Goal: Use online tool/utility: Utilize a website feature to perform a specific function

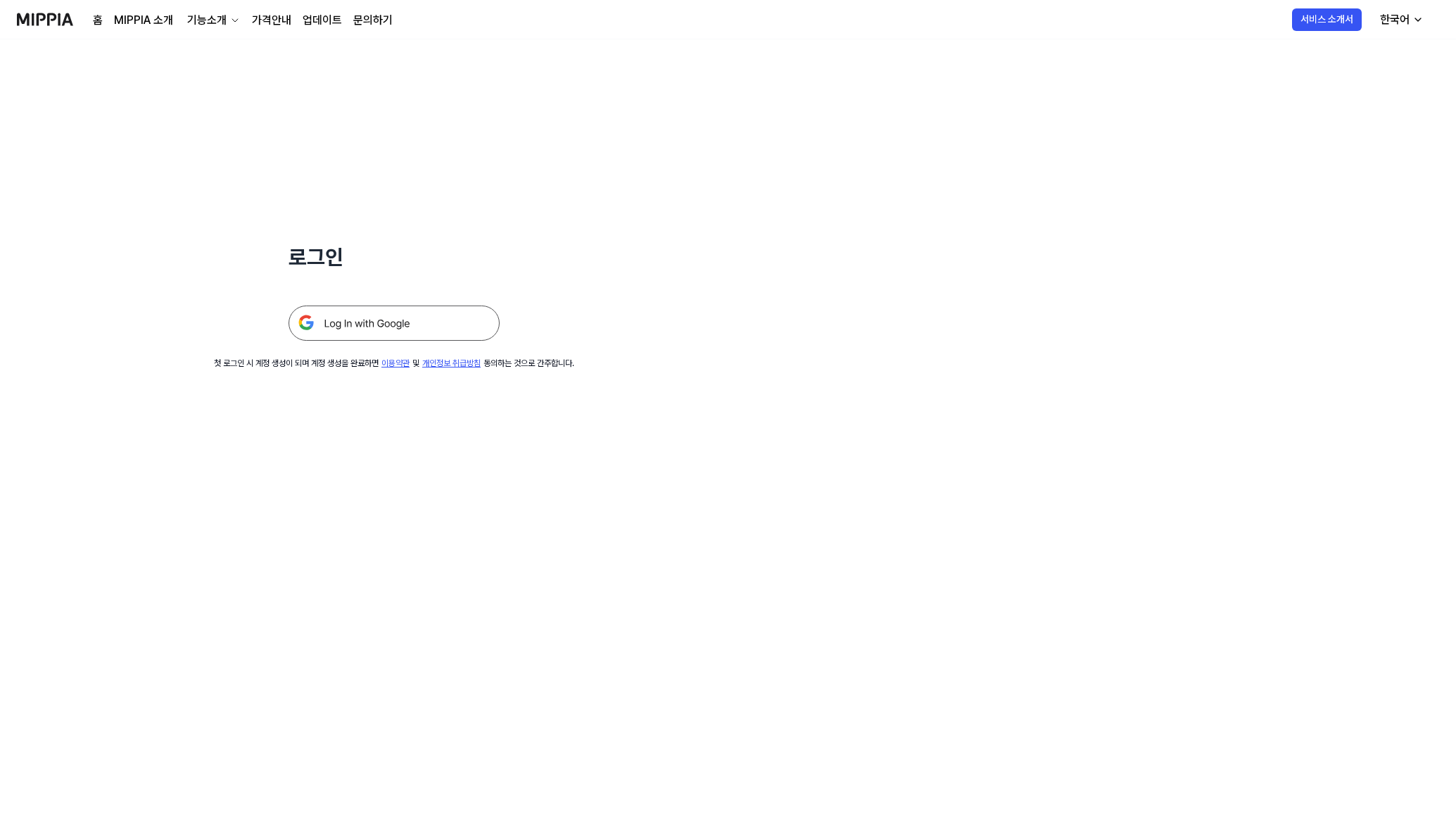
click at [458, 318] on img at bounding box center [394, 323] width 211 height 35
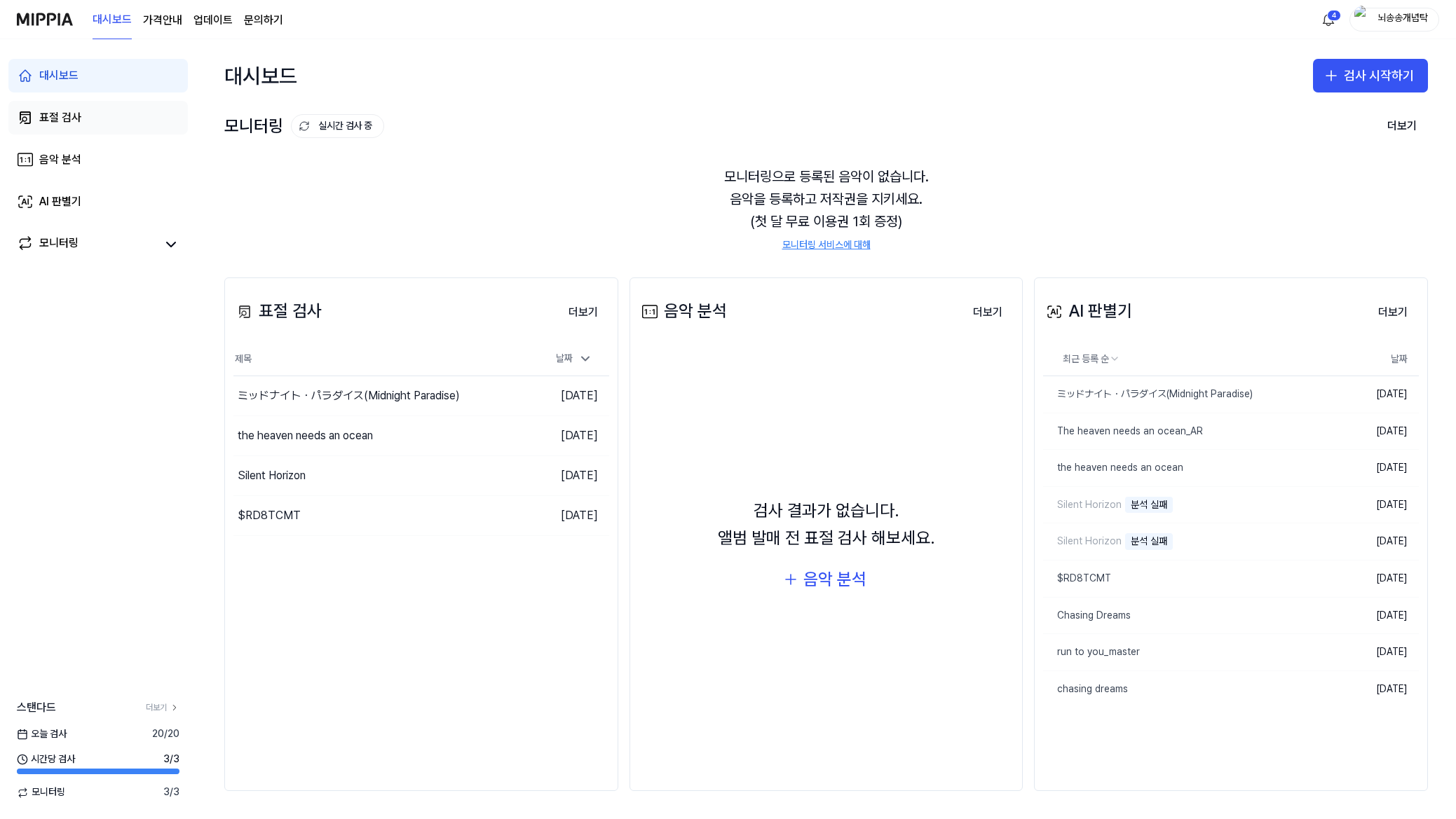
click at [84, 120] on link "표절 검사" at bounding box center [98, 118] width 179 height 34
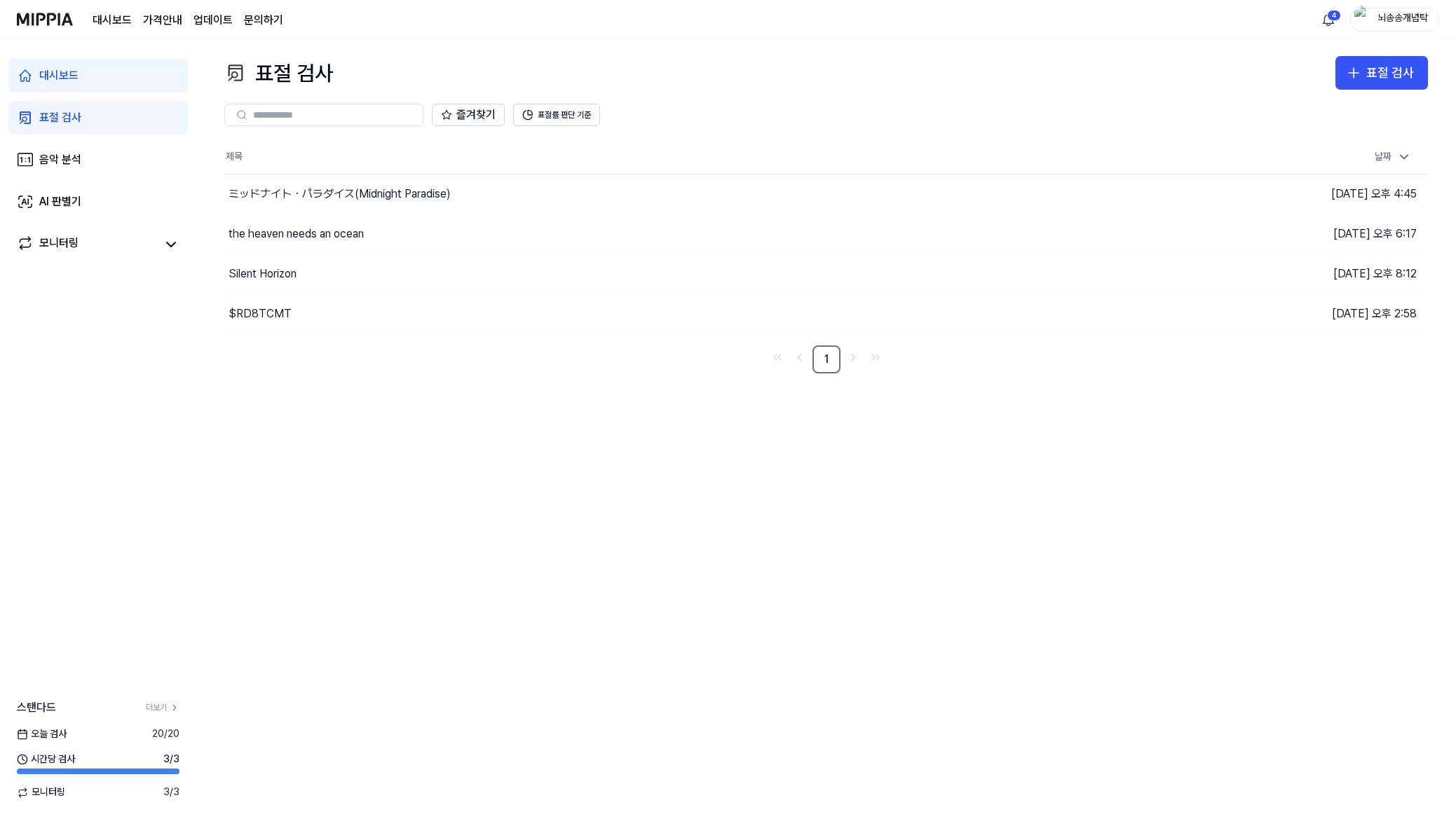
click at [94, 118] on link "표절 검사" at bounding box center [98, 118] width 179 height 34
click at [96, 157] on link "음악 분석" at bounding box center [98, 160] width 179 height 34
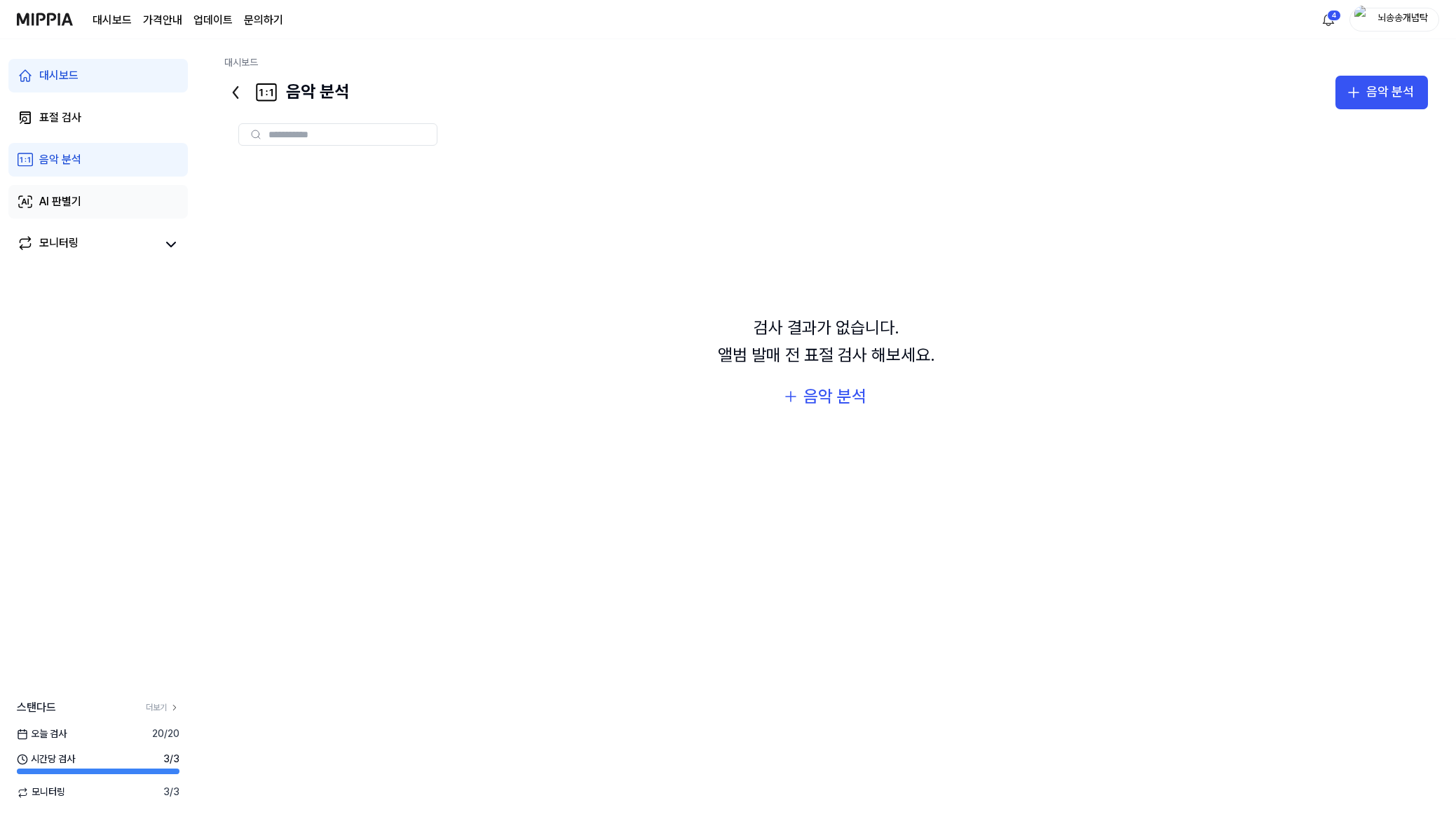
click at [89, 207] on link "AI 판별기" at bounding box center [98, 202] width 179 height 34
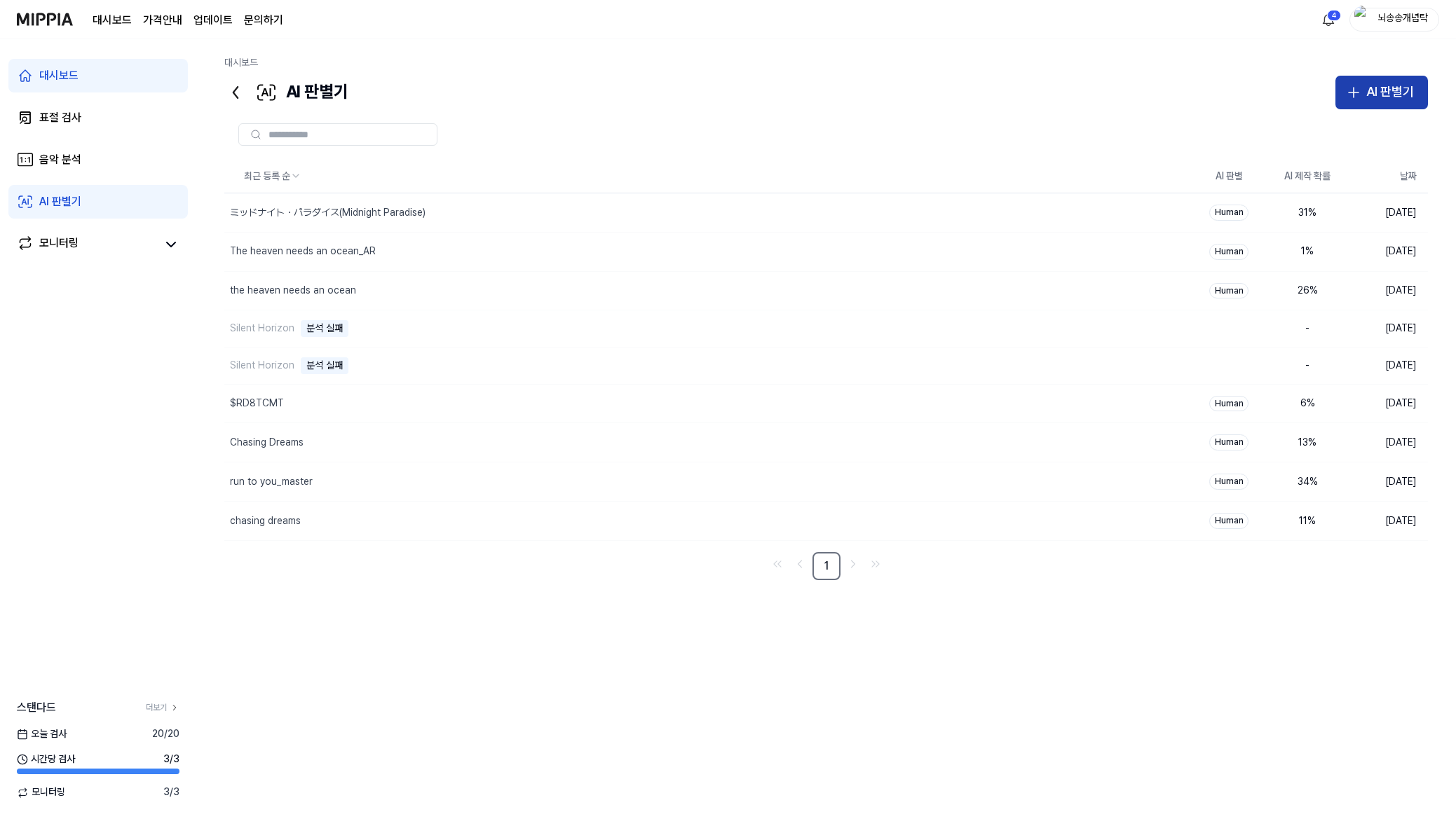
click at [1388, 98] on div "AI 판별기" at bounding box center [1390, 92] width 48 height 20
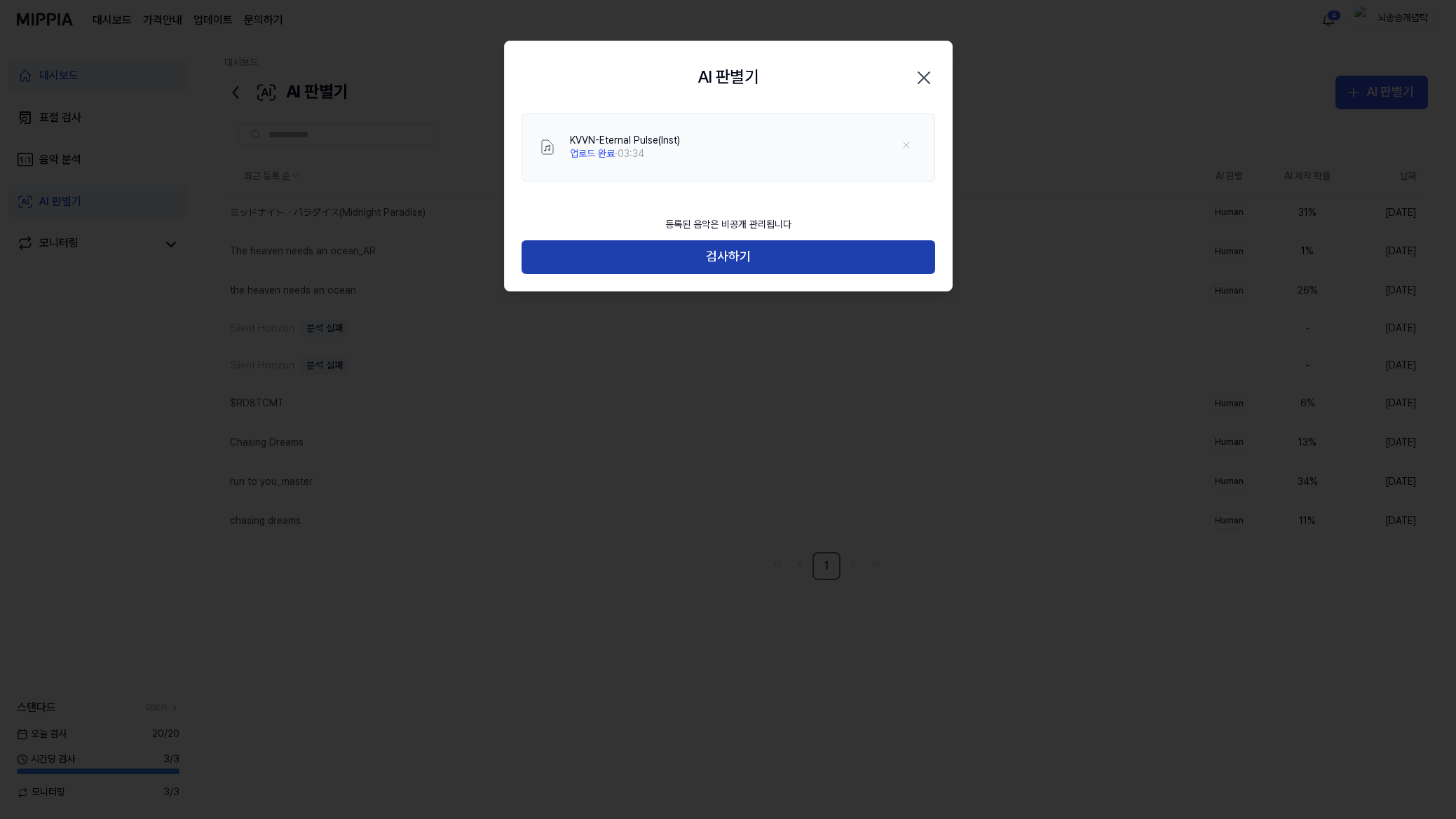
click at [737, 260] on button "검사하기" at bounding box center [728, 257] width 413 height 34
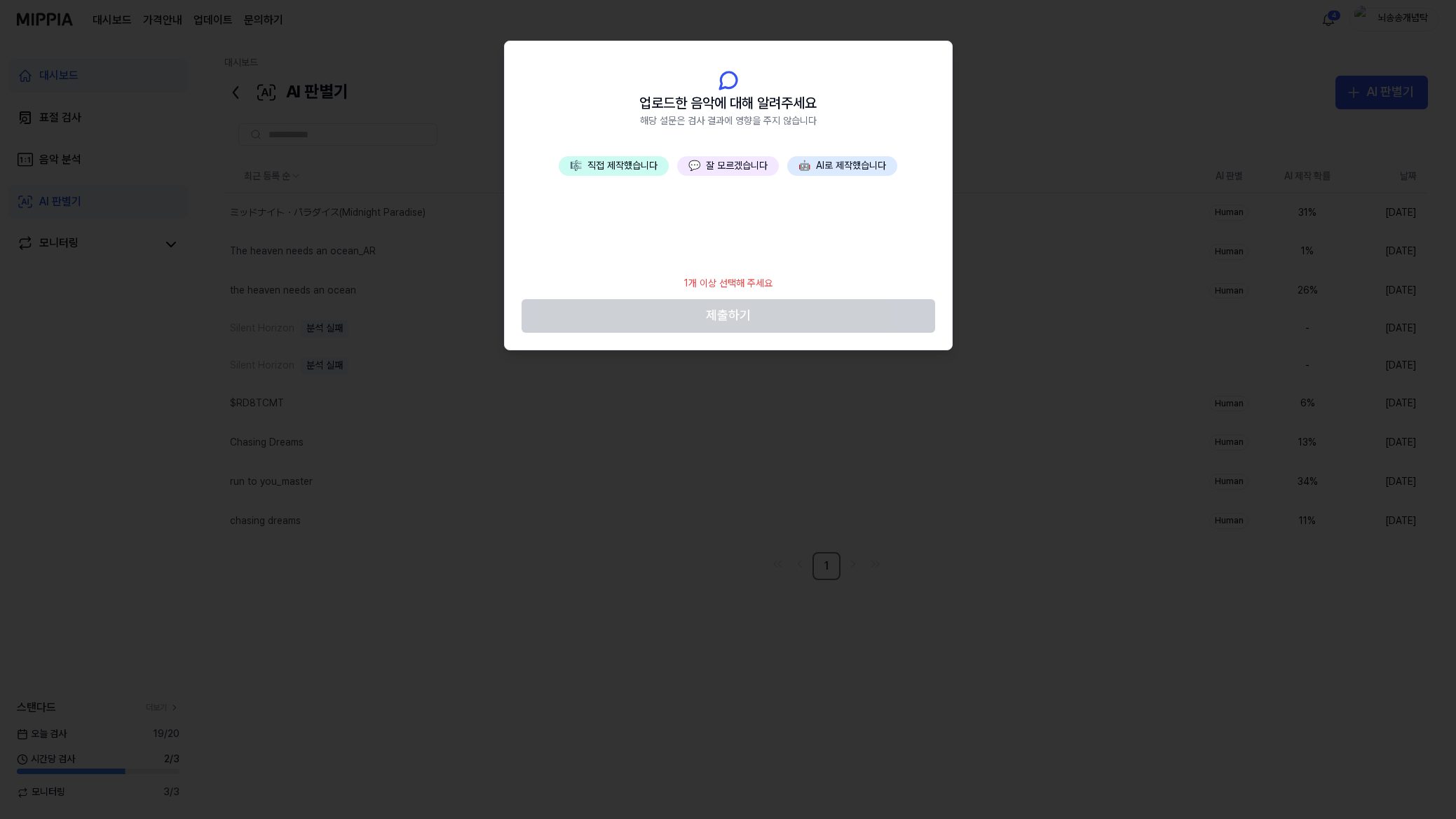
click at [627, 170] on button "🎼 직접 제작했습니다" at bounding box center [613, 166] width 110 height 19
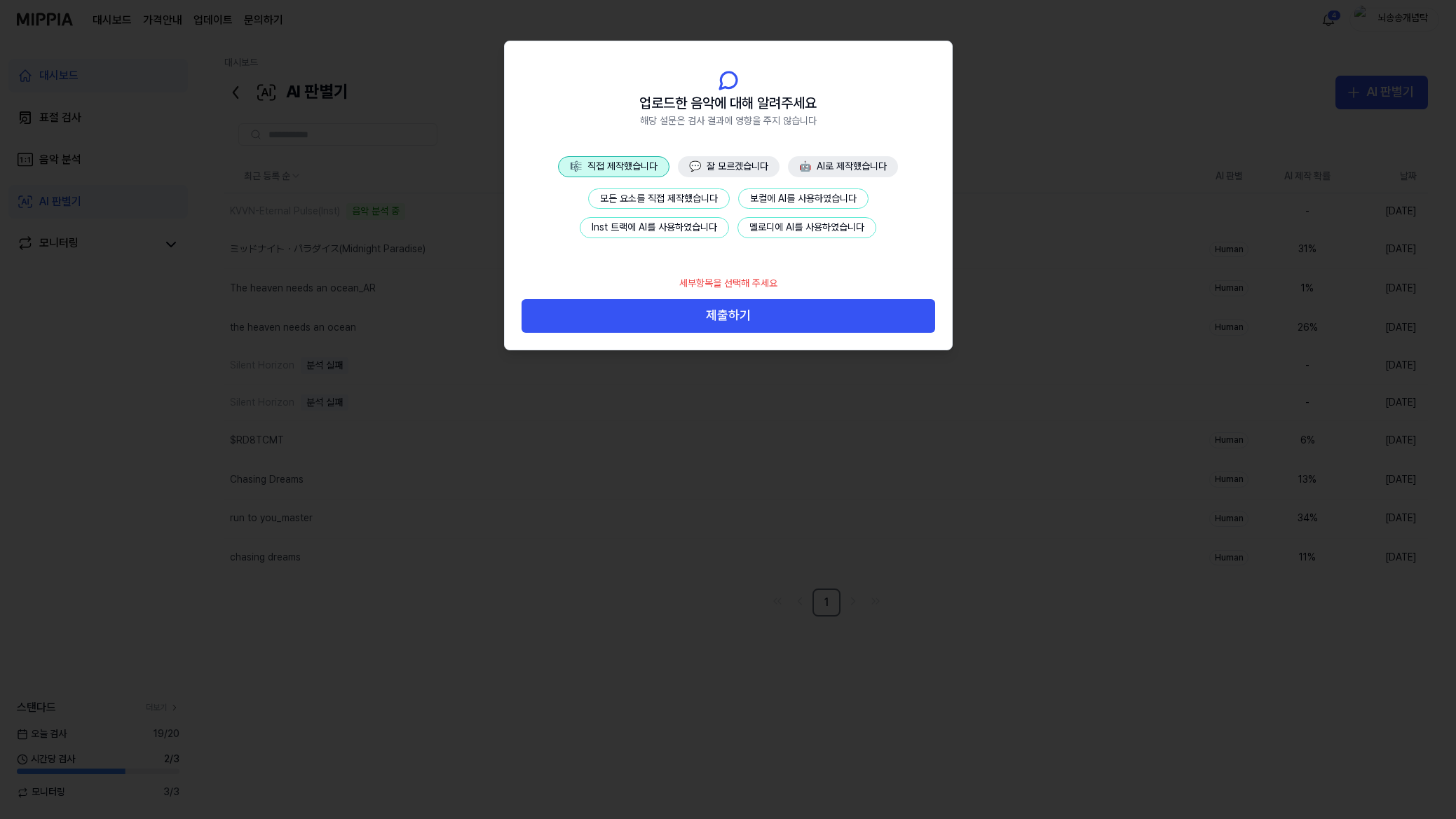
click at [648, 195] on button "모든 요소를 직접 제작했습니다" at bounding box center [659, 199] width 141 height 21
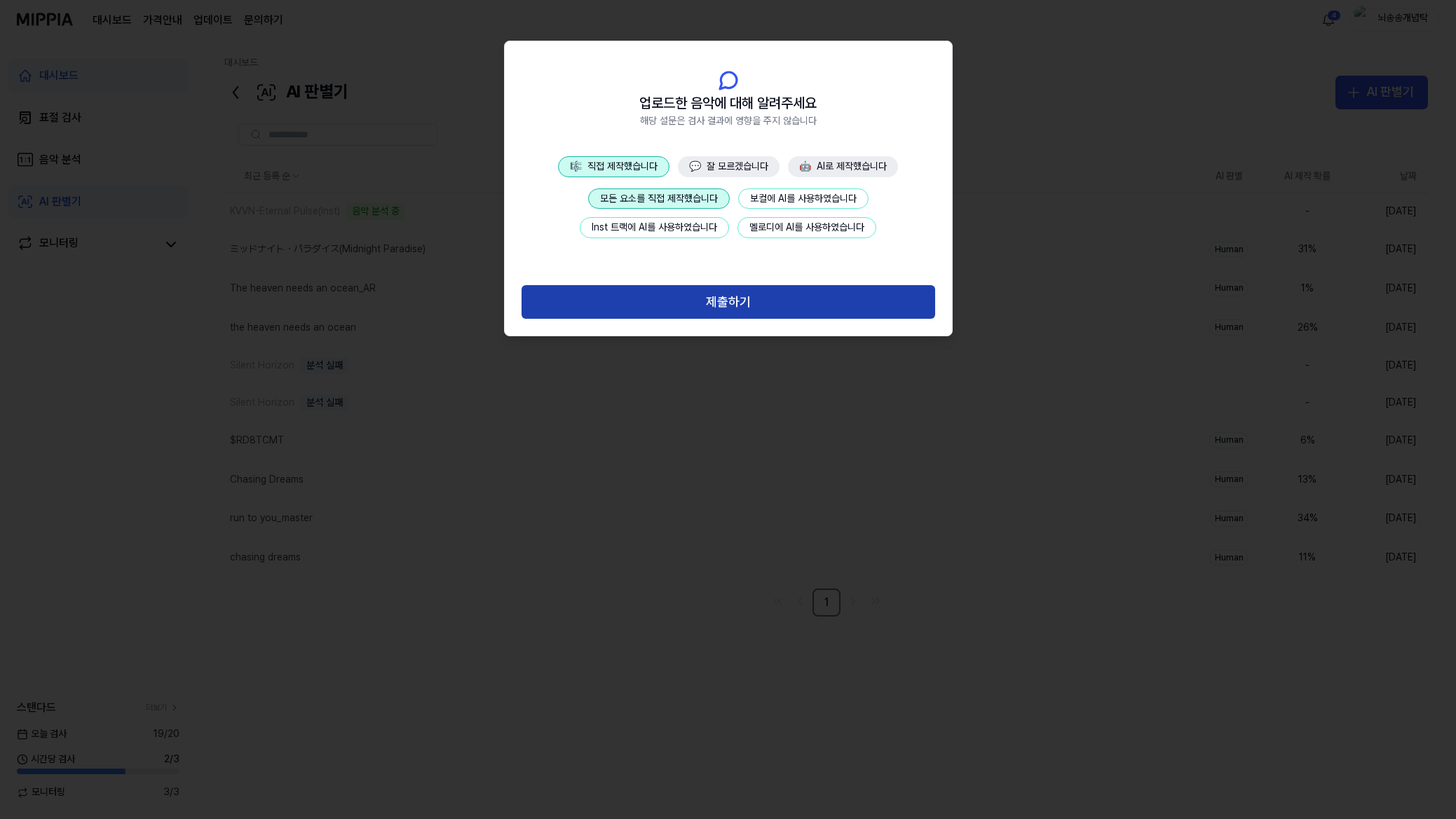
click at [713, 299] on button "제출하기" at bounding box center [728, 302] width 413 height 34
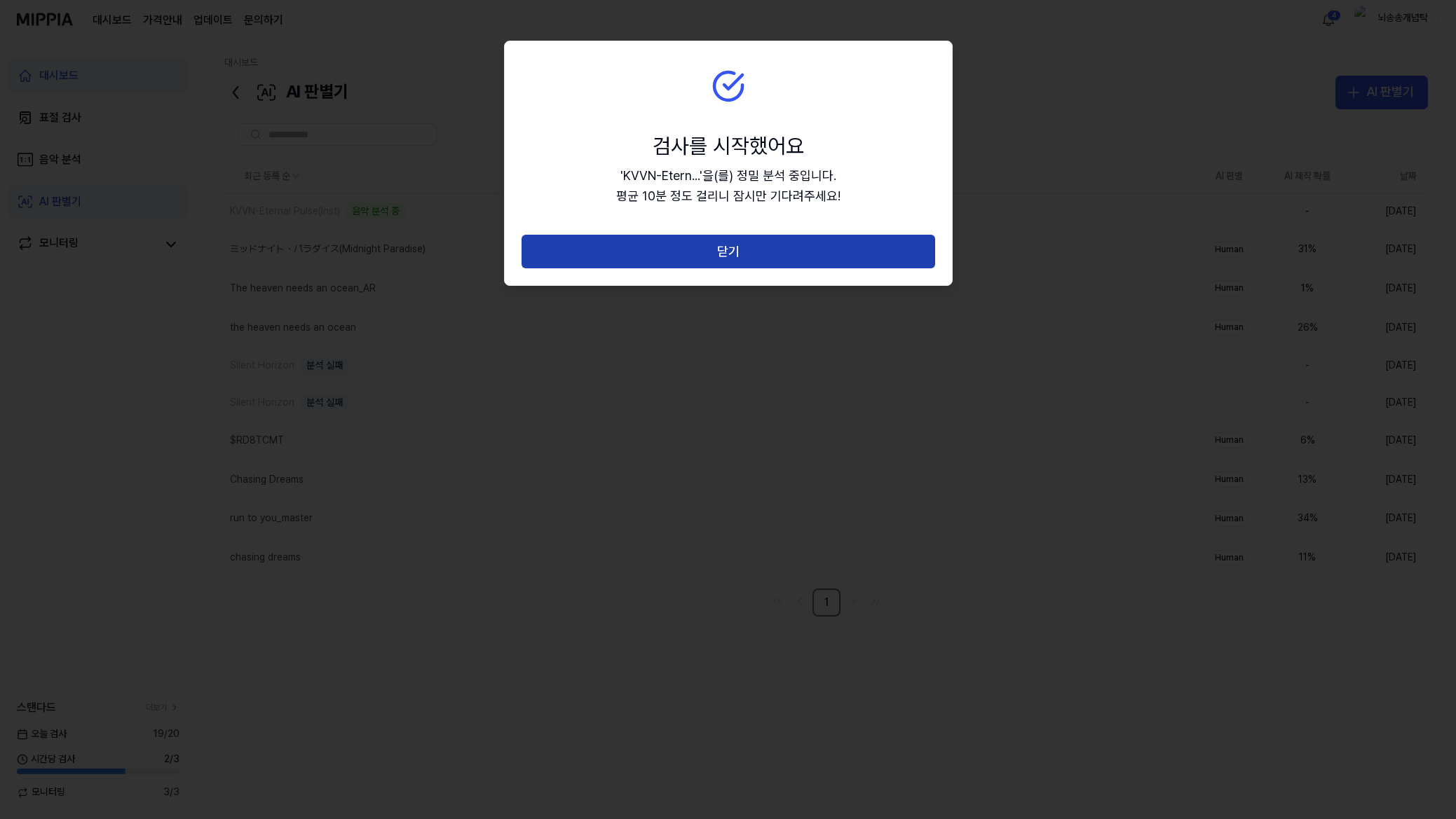
click at [707, 248] on button "닫기" at bounding box center [728, 251] width 413 height 34
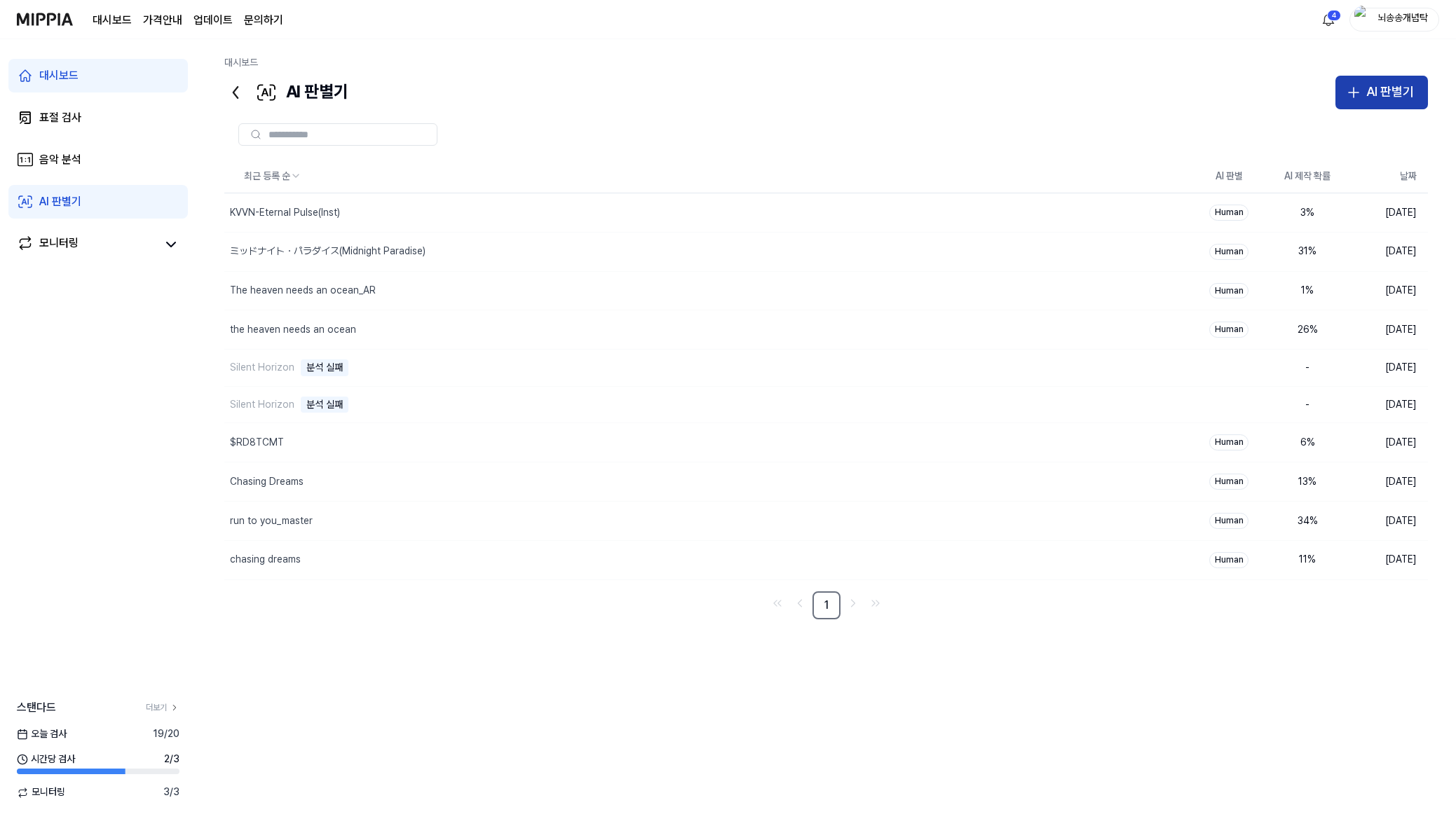
click at [1377, 101] on div "AI 판별기" at bounding box center [1390, 92] width 48 height 20
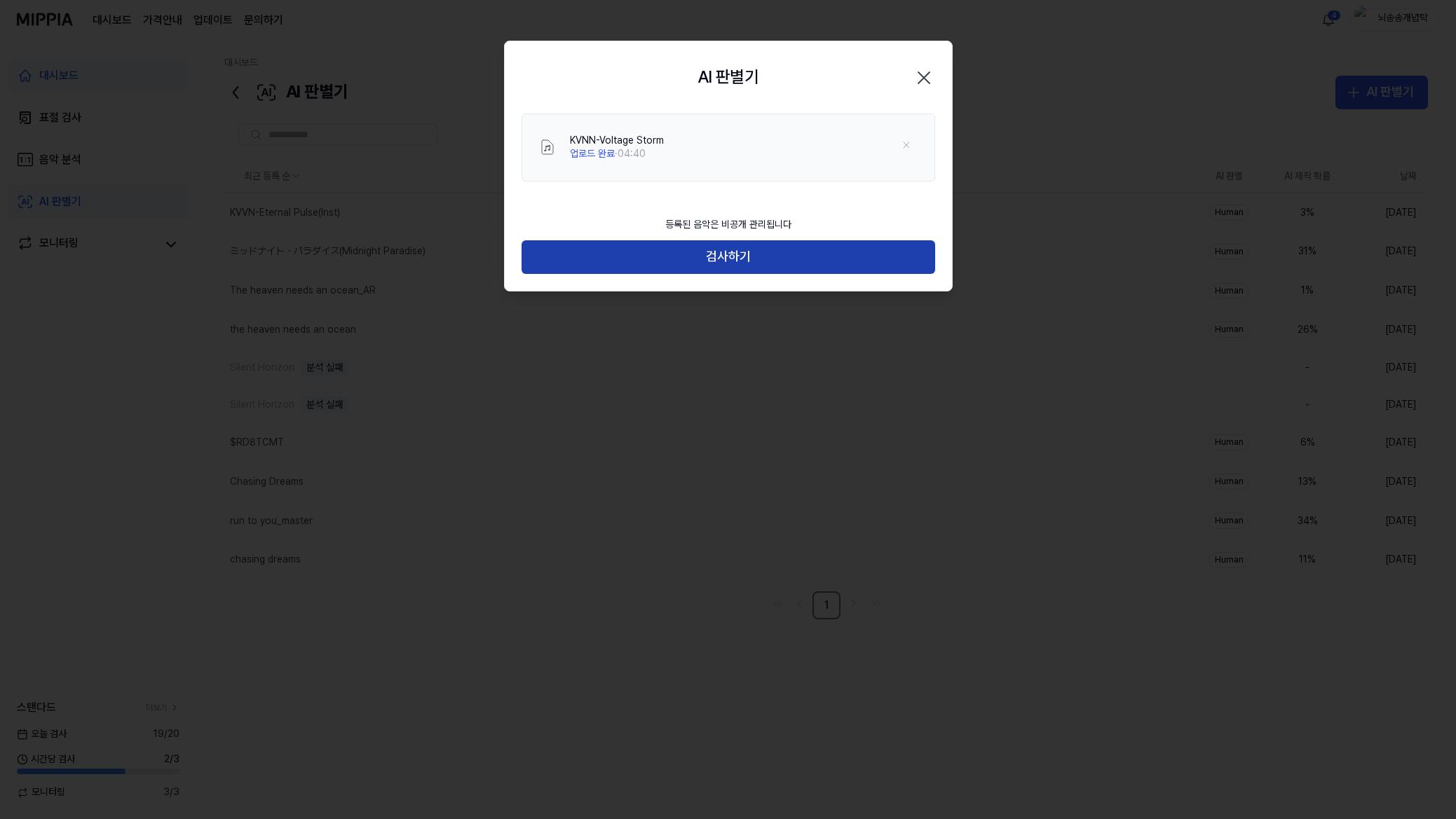
click at [681, 260] on button "검사하기" at bounding box center [728, 257] width 413 height 34
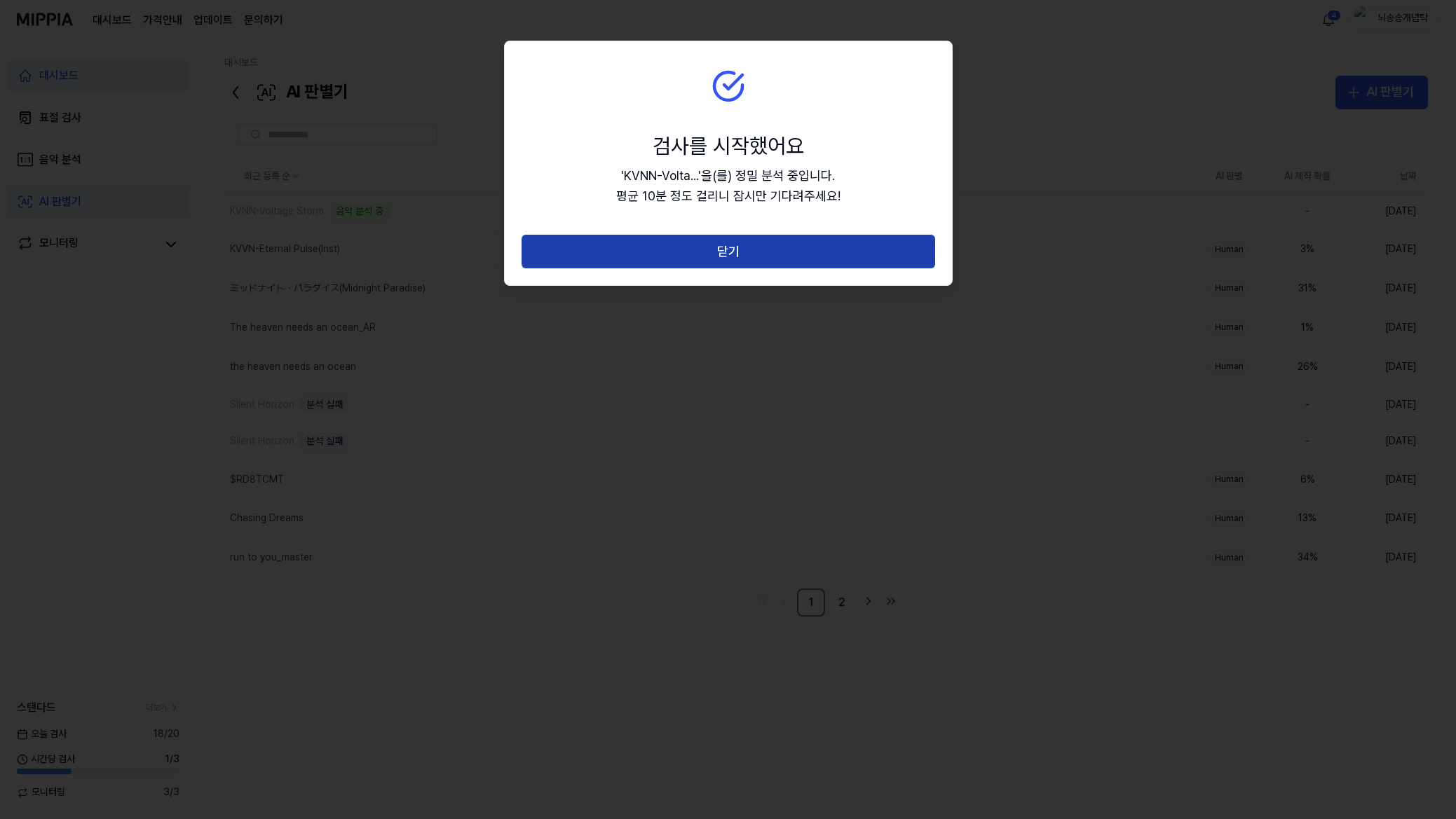
click at [680, 257] on button "닫기" at bounding box center [728, 251] width 413 height 34
